Goal: Task Accomplishment & Management: Manage account settings

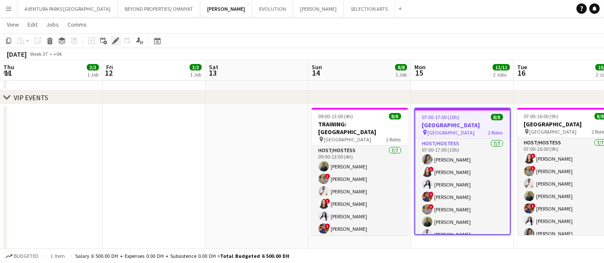
scroll to position [0, 199]
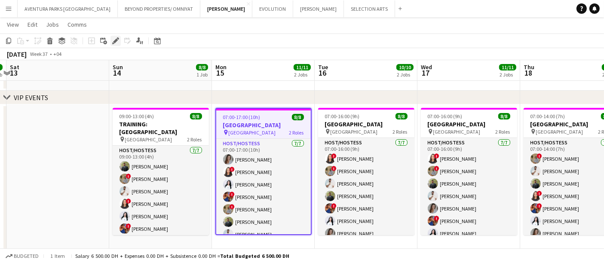
click at [113, 39] on icon "Edit" at bounding box center [115, 40] width 7 height 7
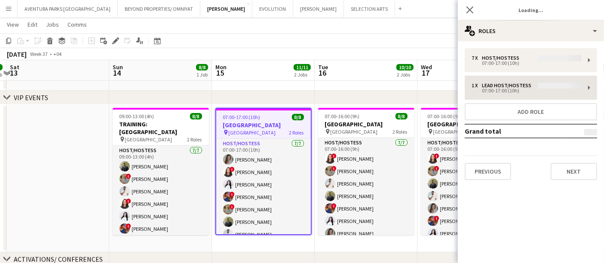
type input "**********"
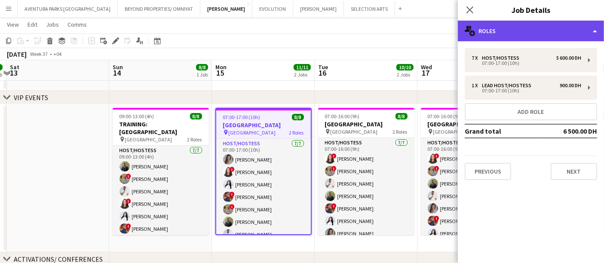
click at [502, 30] on div "multiple-users-add Roles" at bounding box center [531, 31] width 146 height 21
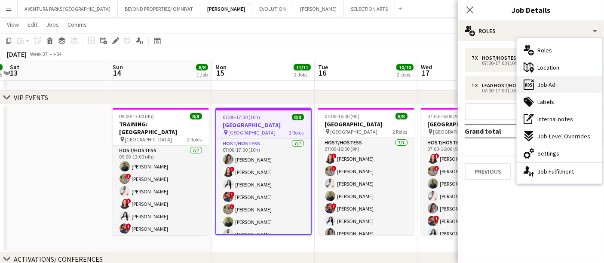
click at [546, 85] on span "Job Ad" at bounding box center [546, 85] width 18 height 8
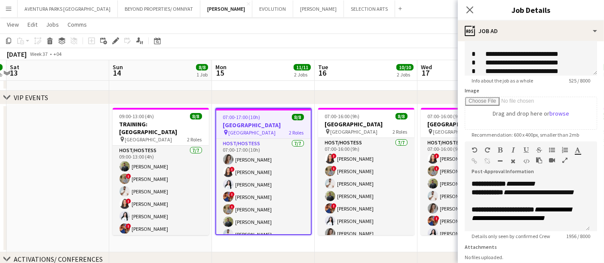
scroll to position [167, 0]
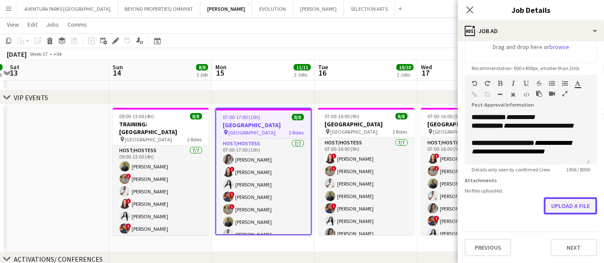
click at [561, 208] on button "Upload a file" at bounding box center [570, 205] width 53 height 17
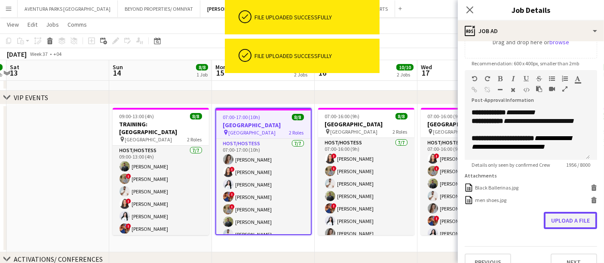
click at [567, 226] on button "Upload a file" at bounding box center [570, 220] width 53 height 17
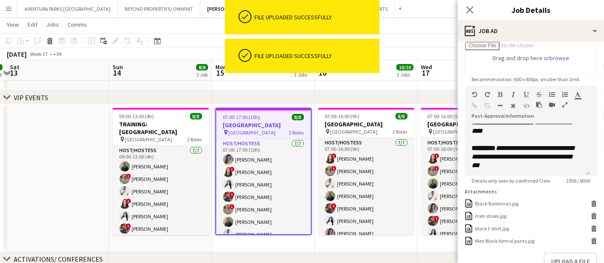
scroll to position [95, 0]
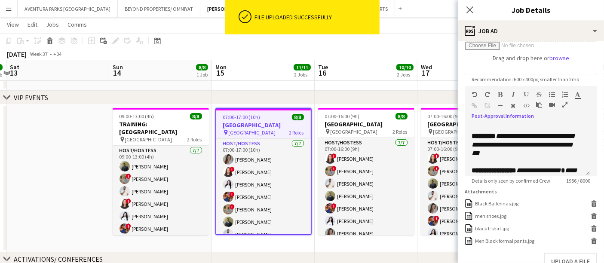
click at [566, 104] on icon "button" at bounding box center [564, 105] width 5 height 6
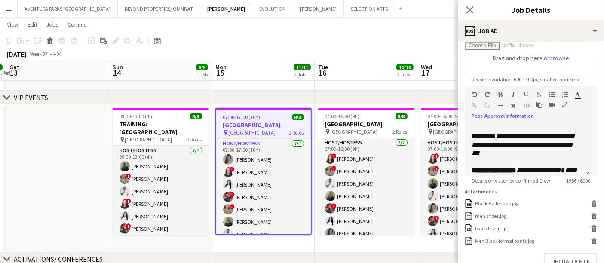
scroll to position [0, 0]
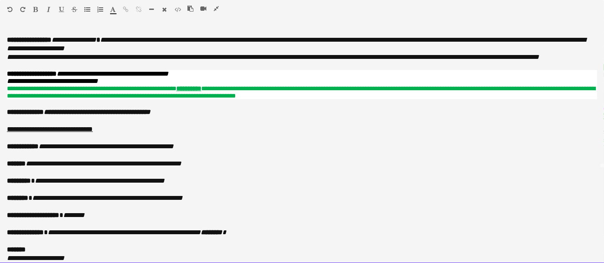
click at [190, 151] on p "**********" at bounding box center [302, 146] width 590 height 9
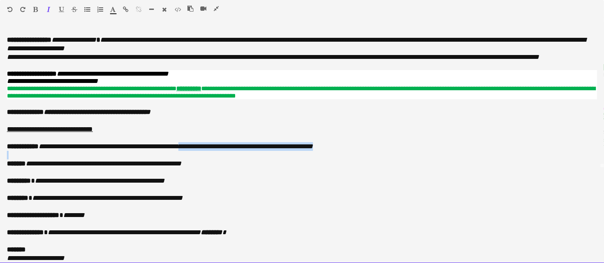
drag, startPoint x: 188, startPoint y: 160, endPoint x: 358, endPoint y: 165, distance: 169.5
click at [358, 165] on div "**********" at bounding box center [302, 146] width 604 height 236
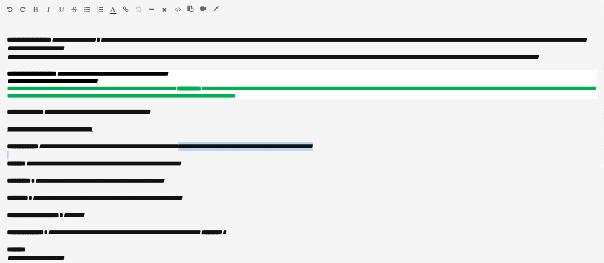
click at [61, 8] on icon "button" at bounding box center [61, 9] width 5 height 6
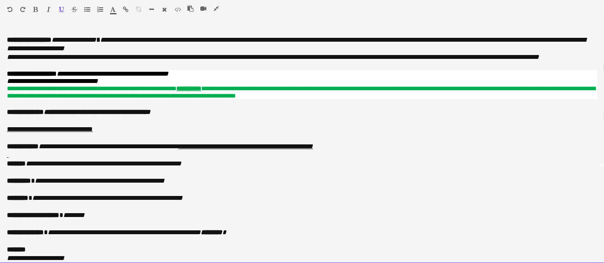
click at [308, 177] on p at bounding box center [302, 172] width 590 height 9
drag, startPoint x: 9, startPoint y: 166, endPoint x: 0, endPoint y: 167, distance: 8.7
click at [0, 167] on div "**********" at bounding box center [302, 146] width 604 height 236
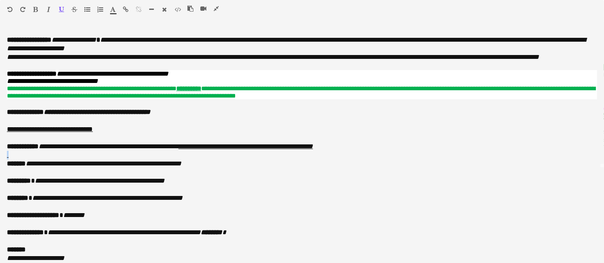
click at [61, 7] on icon "button" at bounding box center [61, 9] width 5 height 6
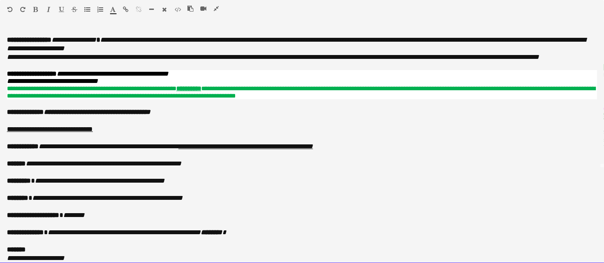
click at [267, 168] on p "**********" at bounding box center [302, 164] width 590 height 9
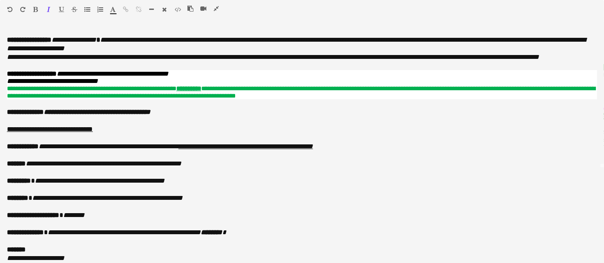
click at [215, 6] on icon "button" at bounding box center [216, 9] width 5 height 6
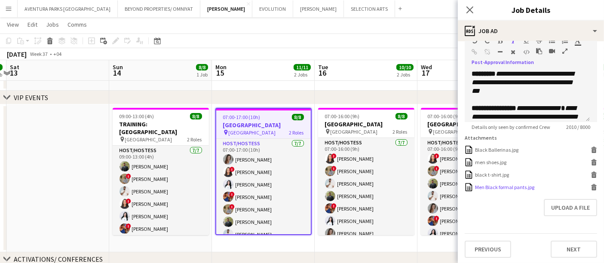
scroll to position [211, 0]
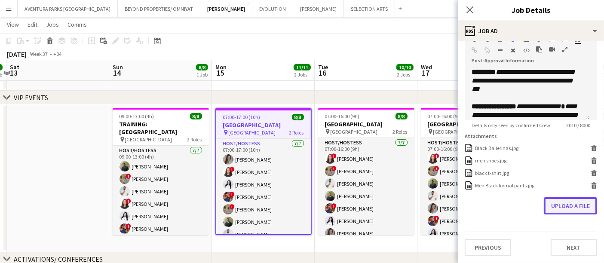
click at [548, 210] on button "Upload a file" at bounding box center [570, 205] width 53 height 17
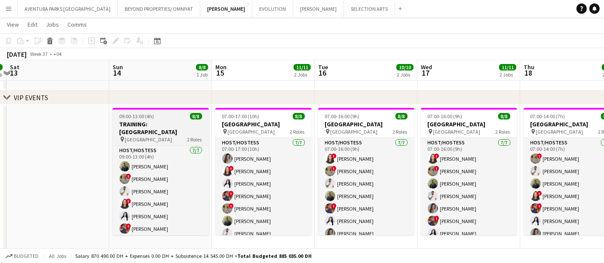
click at [166, 122] on h3 "TRAINING: [GEOGRAPHIC_DATA]" at bounding box center [161, 127] width 96 height 15
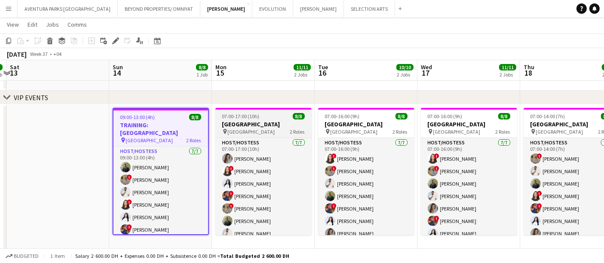
click at [245, 129] on span "Meydan Hotel" at bounding box center [251, 132] width 47 height 6
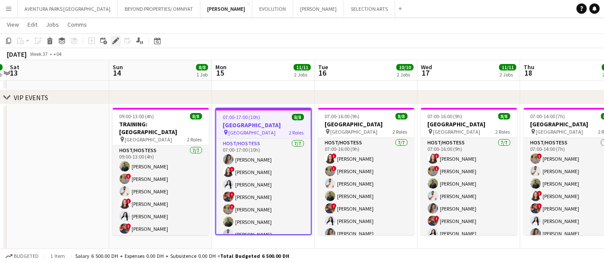
click at [112, 40] on icon "Edit" at bounding box center [115, 40] width 7 height 7
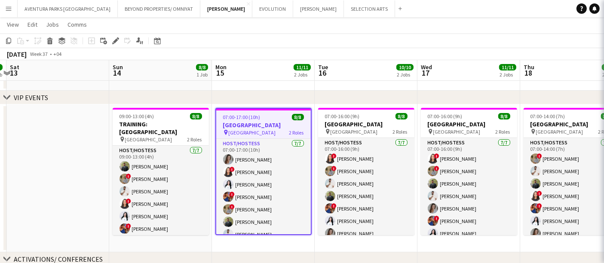
type input "**********"
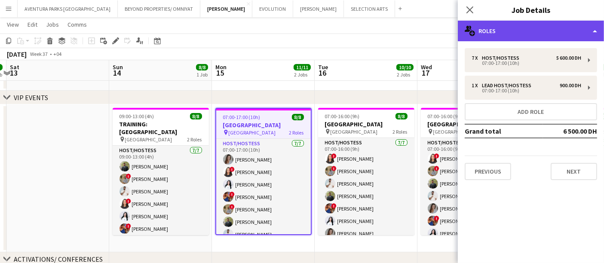
click at [504, 30] on div "multiple-users-add Roles" at bounding box center [531, 31] width 146 height 21
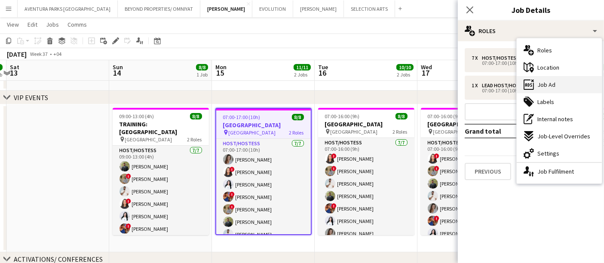
click at [546, 86] on span "Job Ad" at bounding box center [546, 85] width 18 height 8
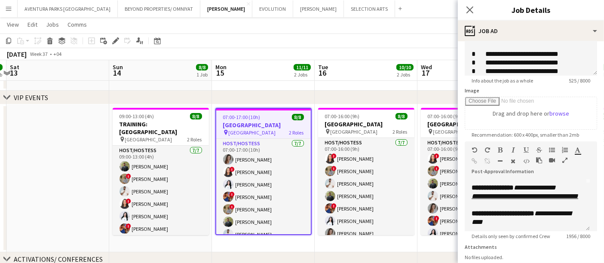
scroll to position [95, 0]
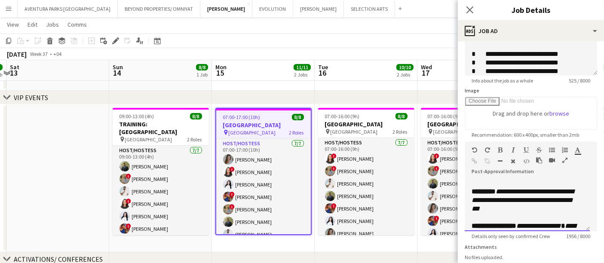
click at [567, 157] on div at bounding box center [555, 162] width 39 height 10
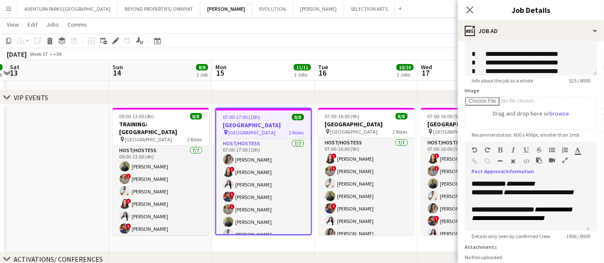
click at [445, 55] on div "September 2025 Week 37 • +04" at bounding box center [302, 54] width 604 height 12
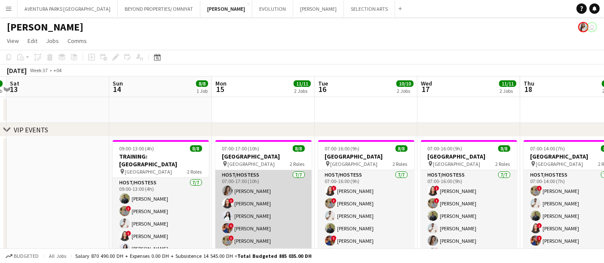
click at [247, 177] on app-card-role "Host/Hostess 7/7 07:00-17:00 (10h) Camila Rossato ! Amira Malek Ghada Butros ! …" at bounding box center [263, 222] width 96 height 104
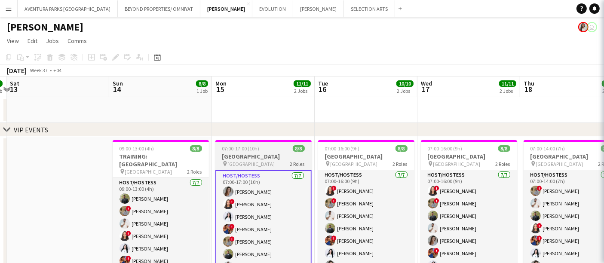
click at [242, 154] on h3 "[GEOGRAPHIC_DATA]" at bounding box center [263, 157] width 96 height 8
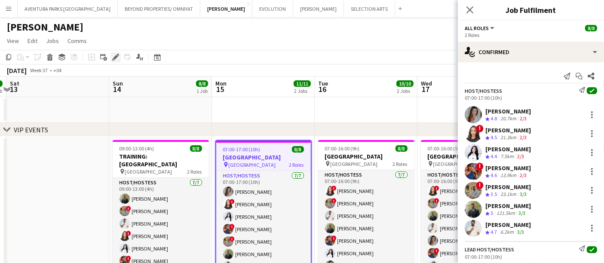
click at [113, 56] on icon "Edit" at bounding box center [115, 57] width 7 height 7
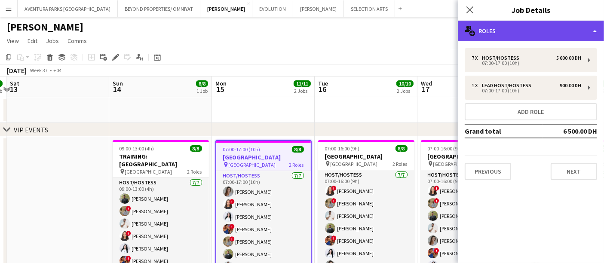
click at [491, 34] on div "multiple-users-add Roles" at bounding box center [531, 31] width 146 height 21
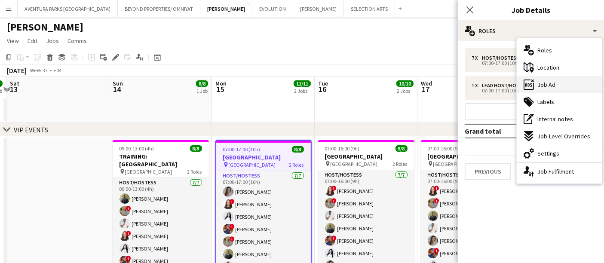
click at [551, 86] on span "Job Ad" at bounding box center [546, 85] width 18 height 8
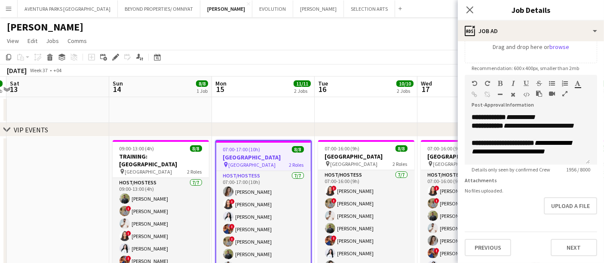
scroll to position [167, 0]
click at [563, 91] on icon "button" at bounding box center [564, 94] width 5 height 6
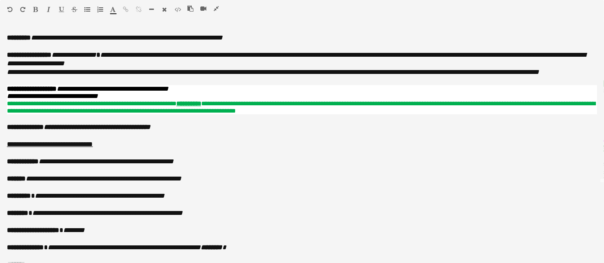
scroll to position [95, 0]
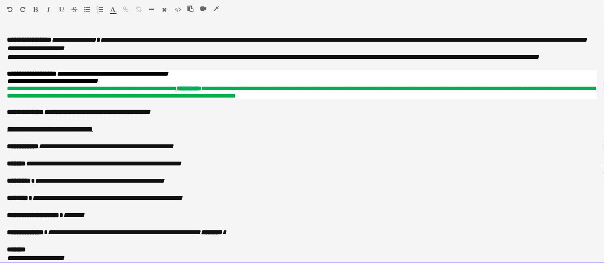
click at [199, 151] on p "**********" at bounding box center [302, 146] width 590 height 9
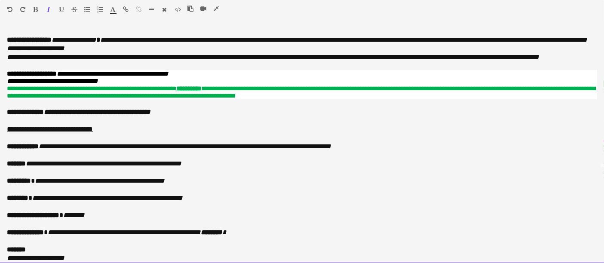
drag, startPoint x: 188, startPoint y: 159, endPoint x: 380, endPoint y: 162, distance: 192.6
click at [380, 151] on p "**********" at bounding box center [302, 146] width 590 height 9
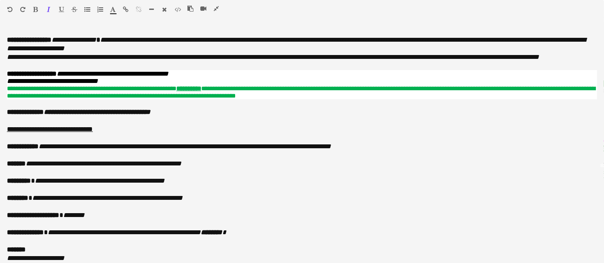
click at [112, 10] on icon "button" at bounding box center [113, 9] width 6 height 6
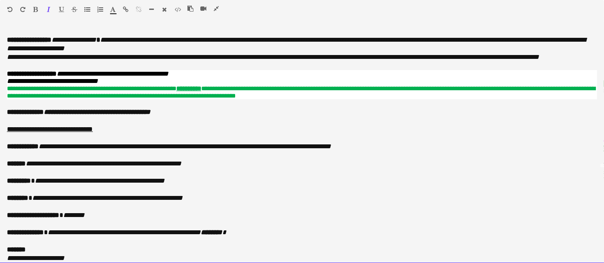
click at [71, 20] on div "Paragraph Heading 1 Heading 2 Heading 3 Heading 4 Heading 5 Heading 6 Heading 7…" at bounding box center [302, 11] width 604 height 22
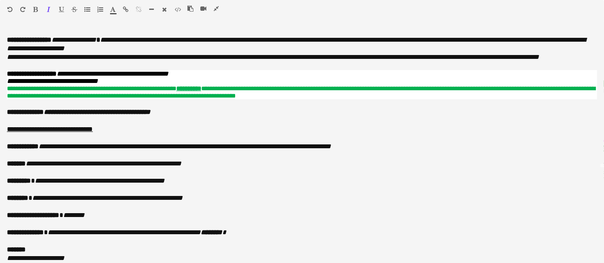
click at [112, 8] on icon "button" at bounding box center [113, 9] width 6 height 6
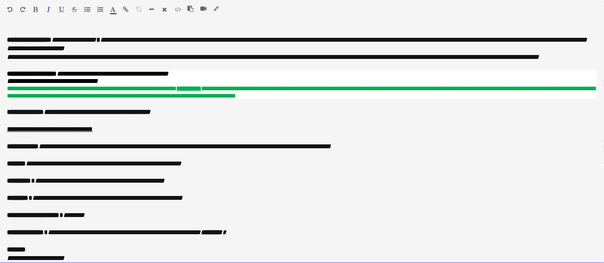
click at [85, 33] on p at bounding box center [302, 31] width 590 height 9
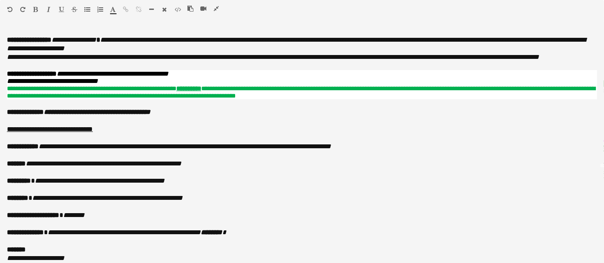
click at [61, 8] on icon "button" at bounding box center [61, 9] width 5 height 6
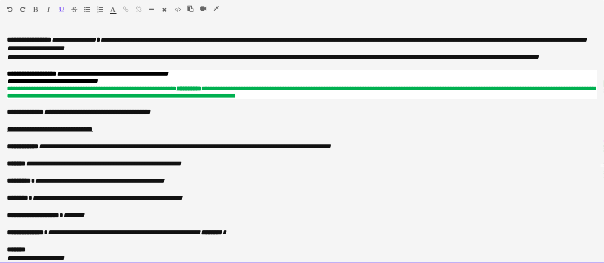
scroll to position [95, 0]
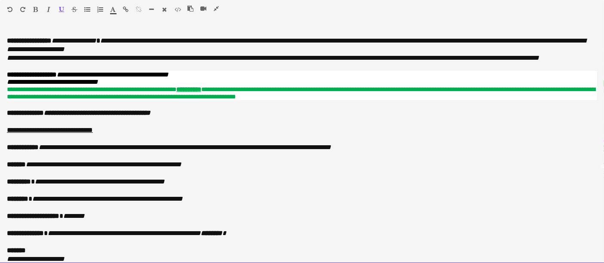
drag, startPoint x: 187, startPoint y: 161, endPoint x: 399, endPoint y: 170, distance: 212.6
click at [399, 170] on div "**********" at bounding box center [302, 146] width 604 height 236
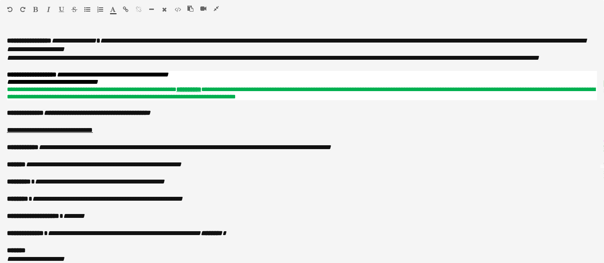
click at [60, 9] on icon "button" at bounding box center [61, 9] width 5 height 6
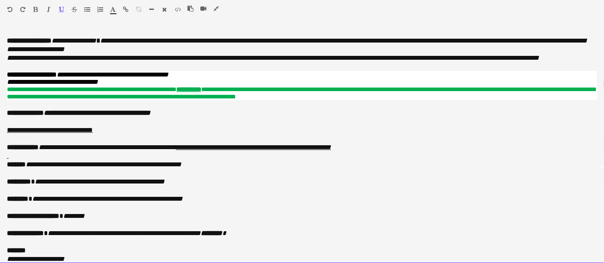
click at [216, 117] on p "**********" at bounding box center [302, 113] width 590 height 9
click at [214, 3] on div "Paragraph Heading 1 Heading 2 Heading 3 Heading 4 Heading 5 Heading 6 Heading 7…" at bounding box center [302, 11] width 604 height 22
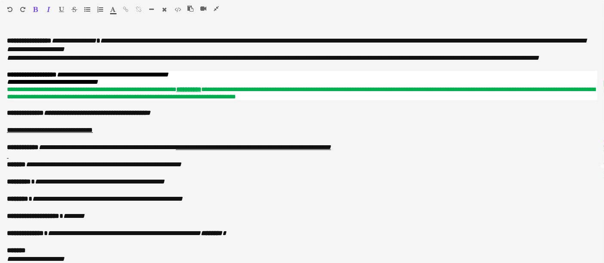
click at [218, 8] on icon "button" at bounding box center [216, 9] width 5 height 6
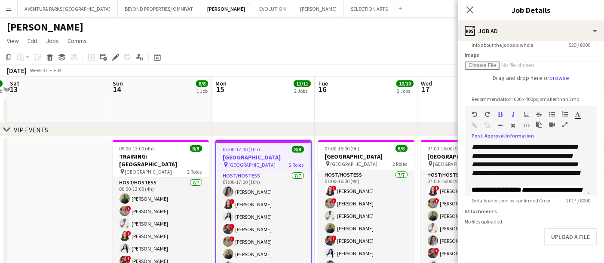
scroll to position [167, 0]
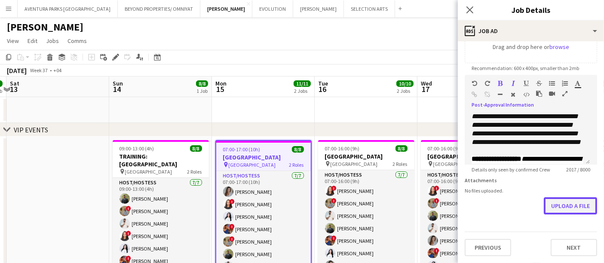
click at [558, 207] on button "Upload a file" at bounding box center [570, 205] width 53 height 17
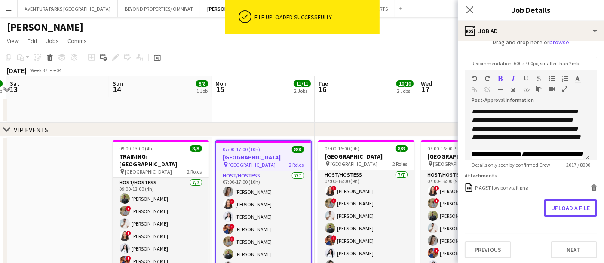
click at [569, 215] on button "Upload a file" at bounding box center [570, 207] width 53 height 17
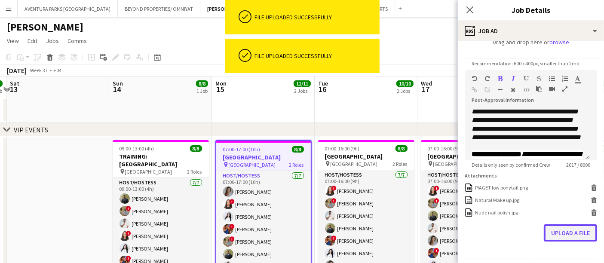
click at [561, 236] on button "Upload a file" at bounding box center [570, 232] width 53 height 17
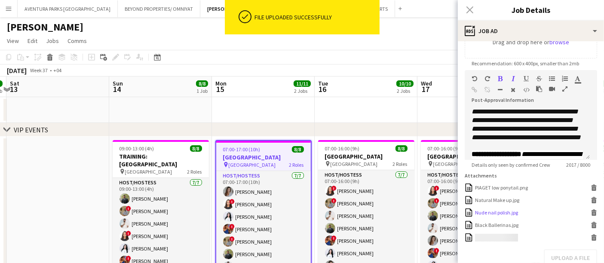
scroll to position [215, 0]
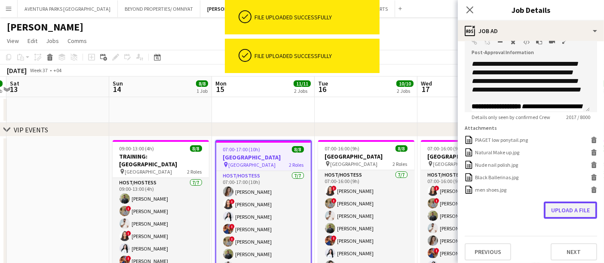
click at [559, 217] on button "Upload a file" at bounding box center [570, 210] width 53 height 17
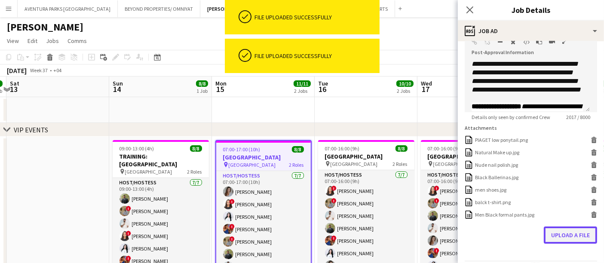
click at [561, 242] on button "Upload a file" at bounding box center [570, 235] width 53 height 17
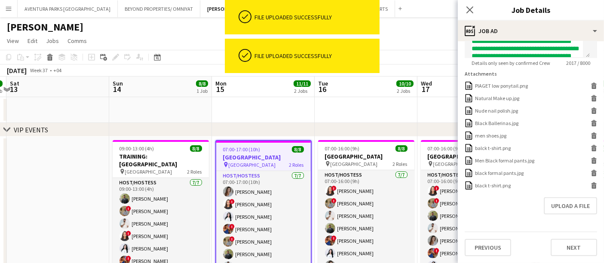
scroll to position [273, 0]
click at [559, 206] on button "Upload a file" at bounding box center [570, 205] width 53 height 17
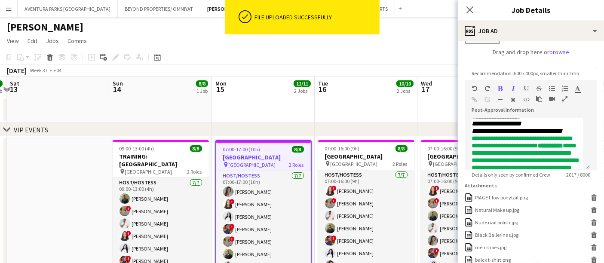
scroll to position [130, 0]
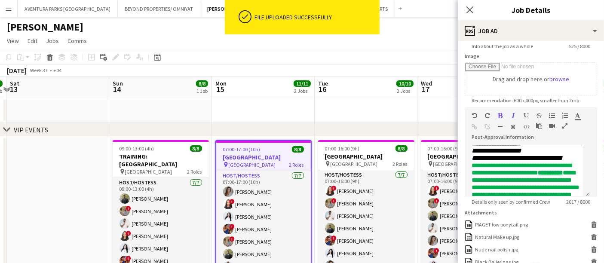
click at [564, 123] on icon "button" at bounding box center [564, 126] width 5 height 6
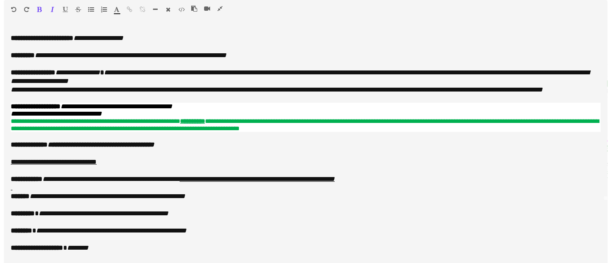
scroll to position [49, 0]
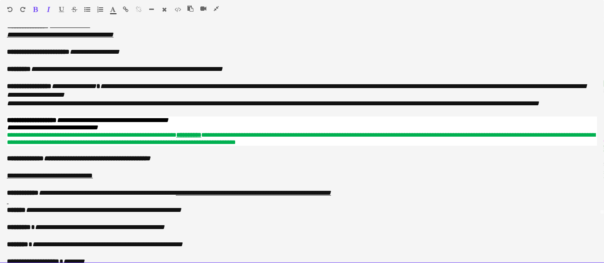
drag, startPoint x: 67, startPoint y: 129, endPoint x: 184, endPoint y: 130, distance: 116.5
click at [184, 130] on p "**********" at bounding box center [302, 131] width 590 height 29
drag, startPoint x: 67, startPoint y: 129, endPoint x: 160, endPoint y: 131, distance: 92.9
click at [160, 131] on p "**********" at bounding box center [302, 131] width 590 height 29
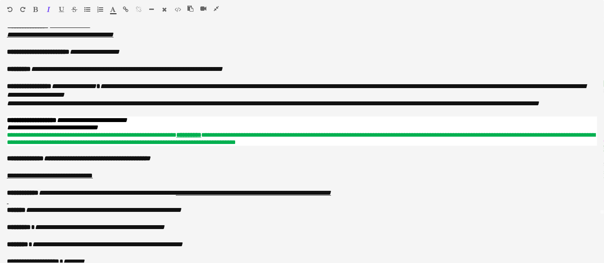
click at [113, 9] on icon "button" at bounding box center [113, 9] width 6 height 6
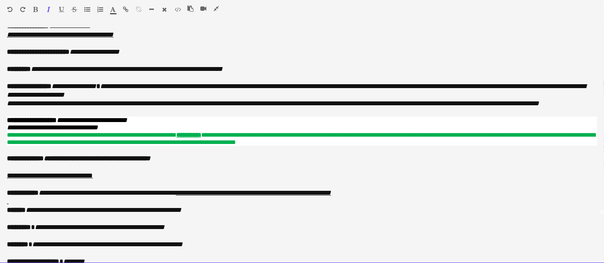
type input "*******"
click at [210, 126] on p "**********" at bounding box center [302, 131] width 590 height 29
click at [172, 134] on p "**********" at bounding box center [302, 131] width 590 height 29
drag, startPoint x: 67, startPoint y: 128, endPoint x: 158, endPoint y: 126, distance: 91.6
click at [158, 126] on p "**********" at bounding box center [302, 131] width 590 height 29
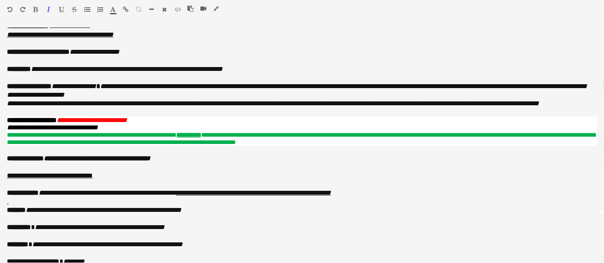
click at [35, 6] on icon "button" at bounding box center [36, 9] width 5 height 6
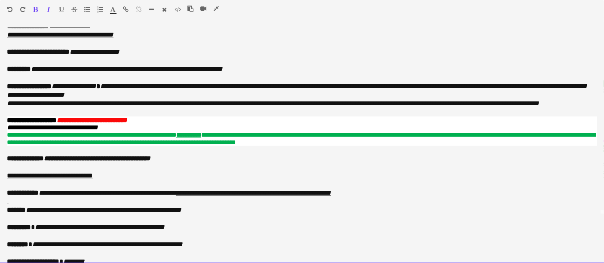
click at [193, 130] on p "**********" at bounding box center [302, 131] width 590 height 29
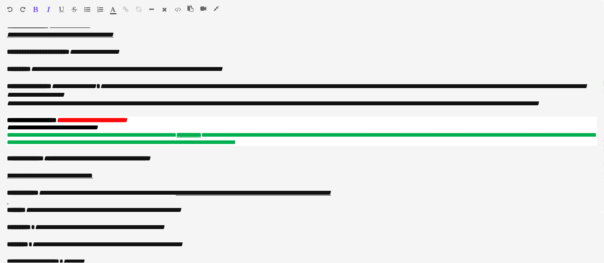
click at [216, 6] on icon "button" at bounding box center [216, 9] width 5 height 6
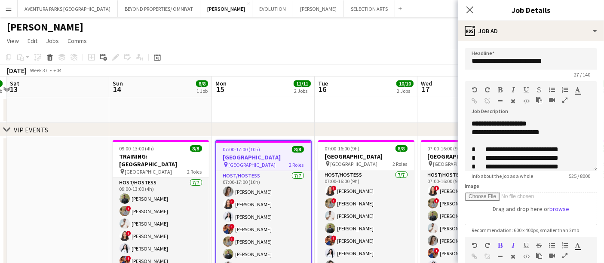
click at [365, 115] on app-date-cell at bounding box center [366, 110] width 103 height 26
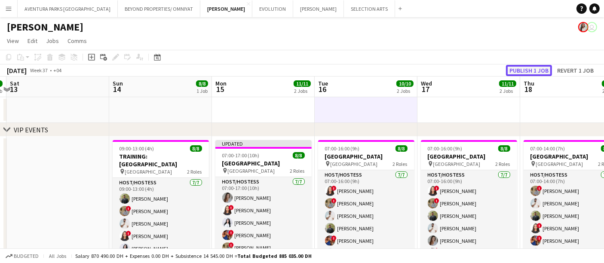
click at [536, 70] on button "Publish 1 job" at bounding box center [529, 70] width 46 height 11
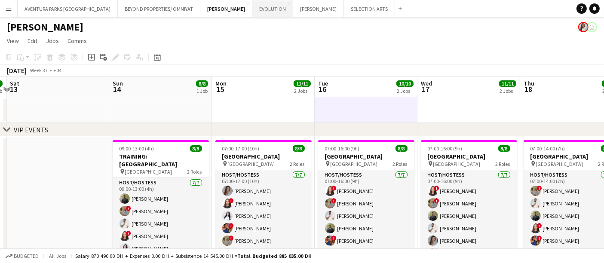
click at [252, 10] on button "EVOLUTION Close" at bounding box center [272, 8] width 41 height 17
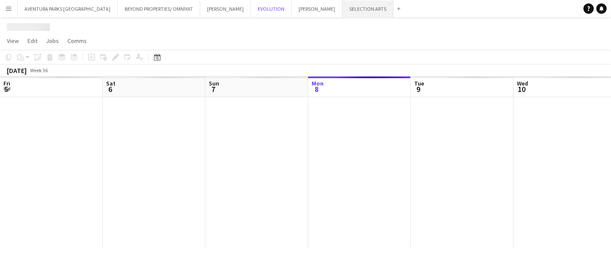
scroll to position [0, 205]
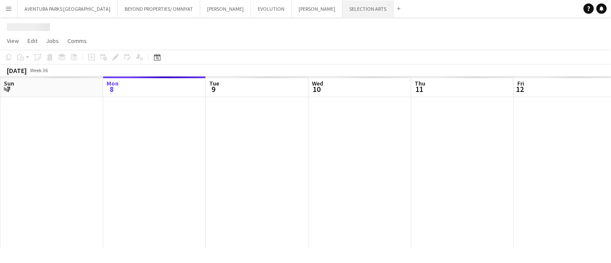
click at [343, 3] on button "SELECTION ARTS Close" at bounding box center [368, 8] width 51 height 17
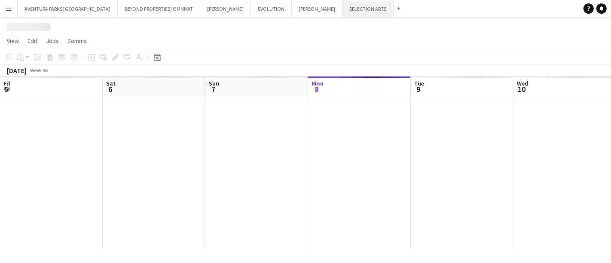
scroll to position [0, 205]
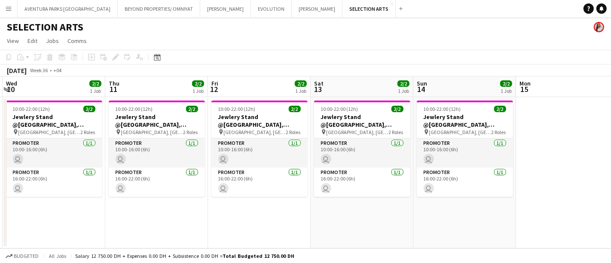
drag, startPoint x: 409, startPoint y: 129, endPoint x: 0, endPoint y: 135, distance: 408.9
click at [0, 135] on app-calendar-viewport "Sun 7 Mon 8 2/2 1 Job Tue 9 2/2 1 Job Wed 10 2/2 1 Job Thu 11 2/2 1 Job Fri 12 …" at bounding box center [305, 163] width 611 height 172
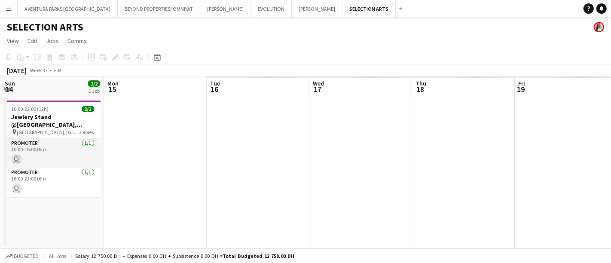
drag, startPoint x: 442, startPoint y: 131, endPoint x: 0, endPoint y: 135, distance: 441.5
click at [0, 135] on app-calendar-viewport "Thu 11 2/2 1 Job Fri 12 2/2 1 Job Sat 13 2/2 1 Job Sun 14 2/2 1 Job Mon 15 Tue …" at bounding box center [305, 163] width 611 height 172
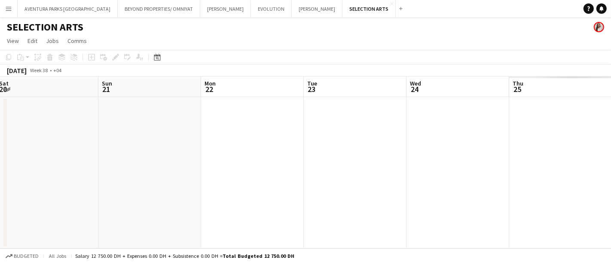
drag, startPoint x: 490, startPoint y: 132, endPoint x: 0, endPoint y: 132, distance: 489.7
click at [0, 133] on app-calendar-viewport "Wed 17 Thu 18 Fri 19 Sat 20 Sun 21 Mon 22 Tue 23 Wed 24 Thu 25 Fri 26 Sat 27" at bounding box center [305, 163] width 611 height 172
drag, startPoint x: 585, startPoint y: 153, endPoint x: 0, endPoint y: 150, distance: 585.1
click at [0, 151] on app-calendar-viewport "Tue 23 Wed 24 Thu 25 Fri 26 Sat 27 Sun 28 Mon 29 Tue 30 Wed 1 Thu 2 Fri 3" at bounding box center [305, 163] width 611 height 172
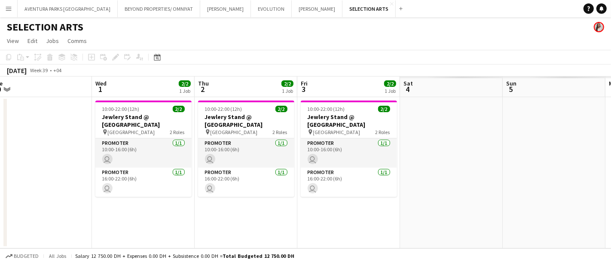
scroll to position [0, 333]
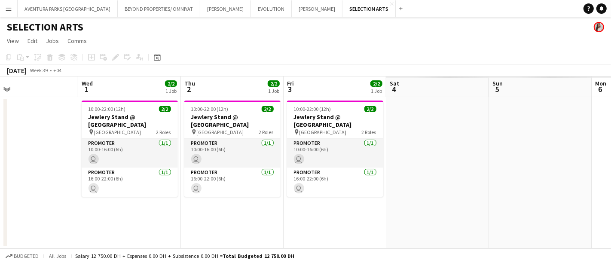
drag, startPoint x: 531, startPoint y: 152, endPoint x: 93, endPoint y: 139, distance: 437.9
click at [93, 139] on app-calendar-viewport "Sat 27 Sun 28 Mon 29 Tue 30 Wed 1 2/2 1 Job Thu 2 2/2 1 Job Fri 3 2/2 1 Job Sat…" at bounding box center [305, 163] width 611 height 172
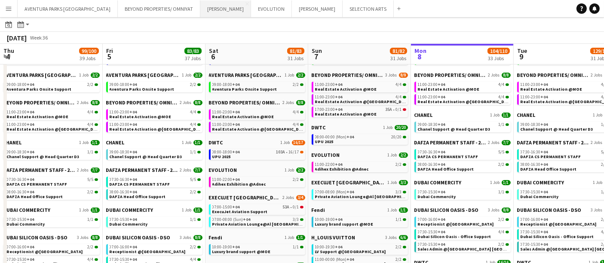
scroll to position [0, 224]
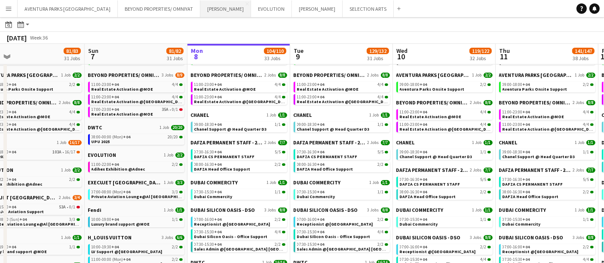
click at [200, 15] on button "JACK MORTON Close" at bounding box center [225, 8] width 51 height 17
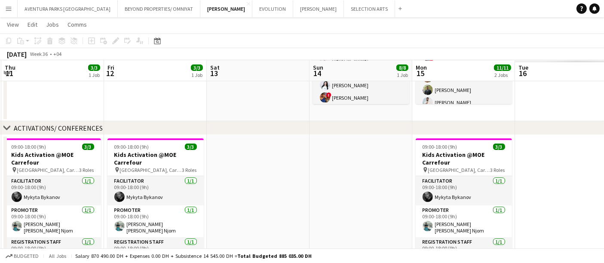
scroll to position [0, 323]
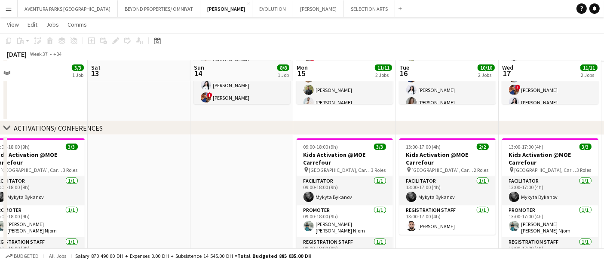
drag, startPoint x: 460, startPoint y: 101, endPoint x: 0, endPoint y: 74, distance: 461.3
click at [0, 74] on app-calendar-viewport "Tue 9 Wed 10 3/3 1 Job Thu 11 3/3 1 Job Fri 12 3/3 1 Job Sat 13 Sun 14 8/8 1 Jo…" at bounding box center [302, 155] width 604 height 569
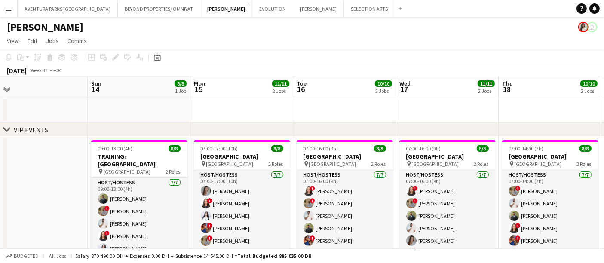
scroll to position [0, 293]
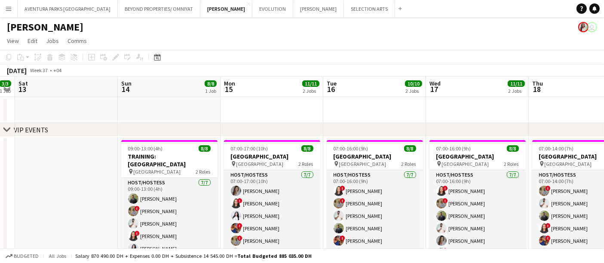
drag, startPoint x: 368, startPoint y: 111, endPoint x: 321, endPoint y: 110, distance: 47.7
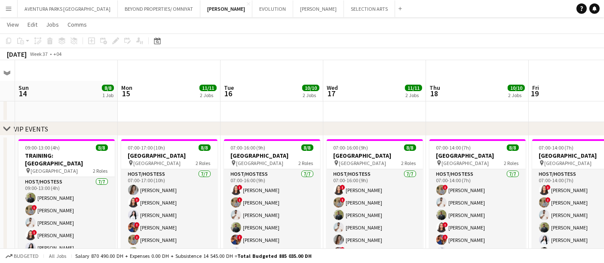
scroll to position [48, 0]
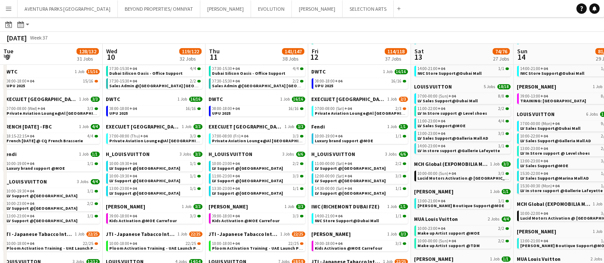
scroll to position [0, 268]
